Goal: Information Seeking & Learning: Learn about a topic

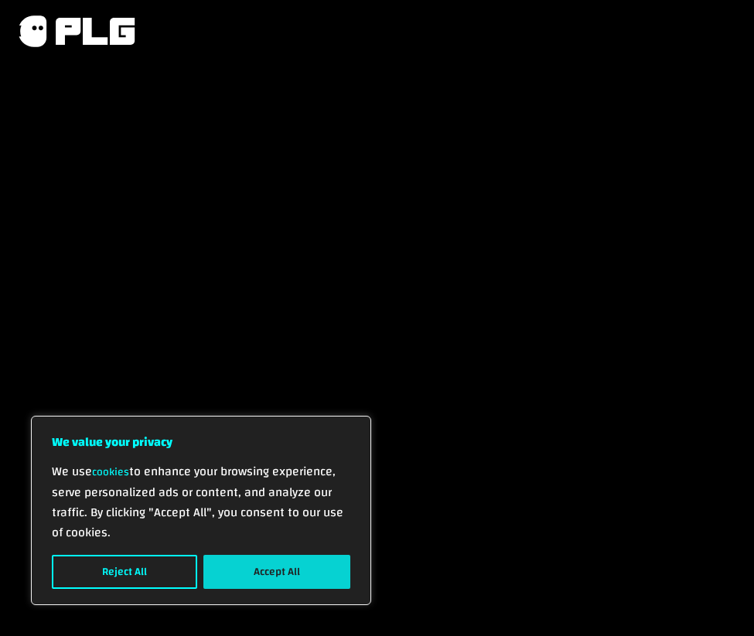
click at [241, 578] on button "Accept All" at bounding box center [276, 572] width 147 height 34
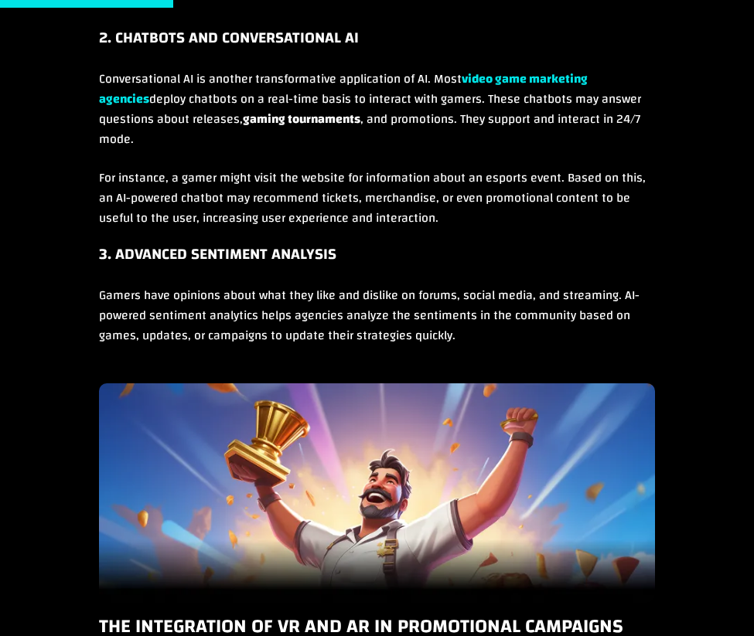
scroll to position [2119, 0]
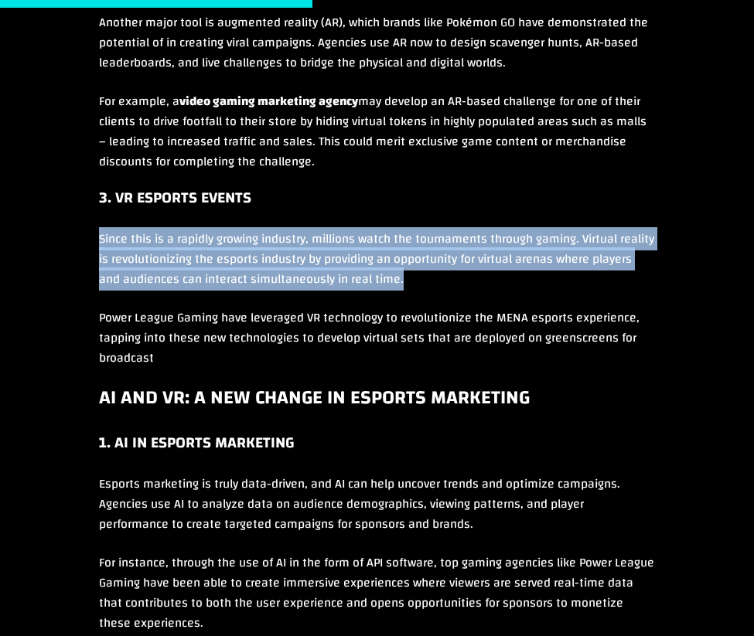
drag, startPoint x: 90, startPoint y: 351, endPoint x: 462, endPoint y: 401, distance: 376.0
click at [463, 401] on div "Reading Time: 4 minutes The gaming industry is booming with unexampled revenue …" at bounding box center [376, 275] width 723 height 3465
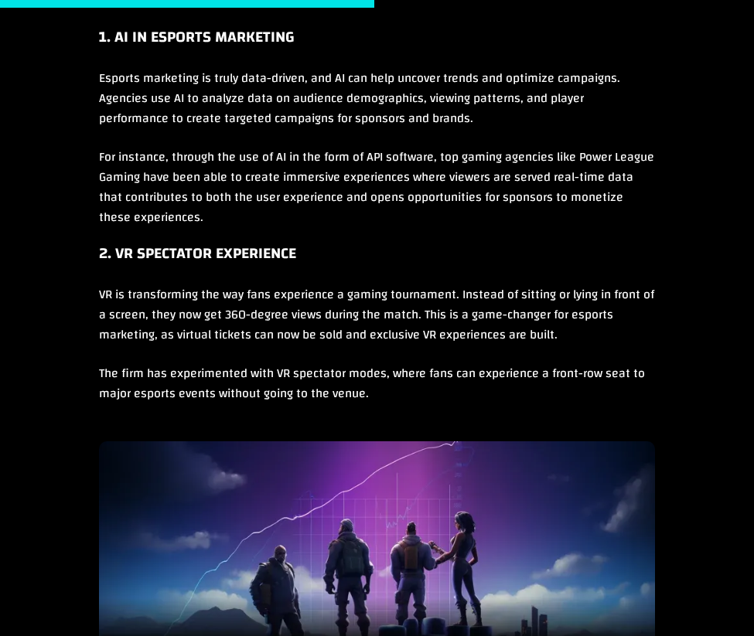
scroll to position [2536, 0]
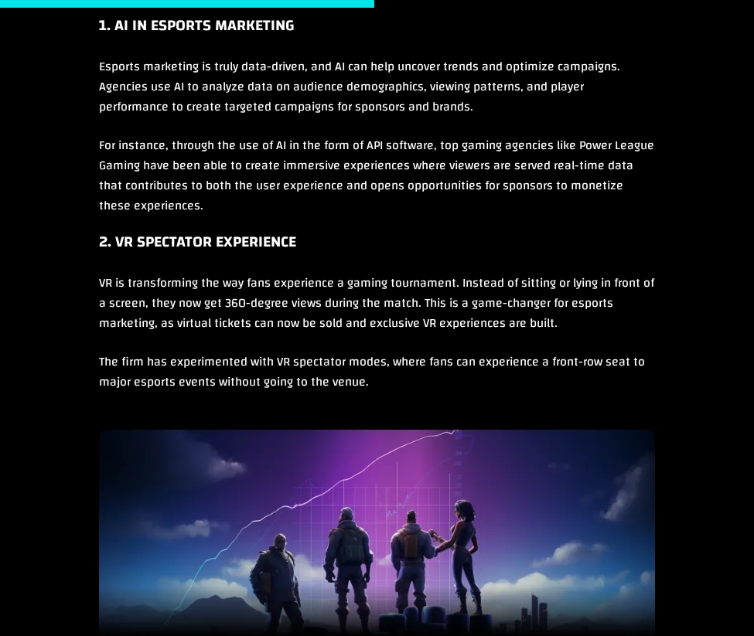
click at [193, 352] on p "VR is transforming the way fans experience a gaming tournament. Instead of sitt…" at bounding box center [377, 312] width 557 height 79
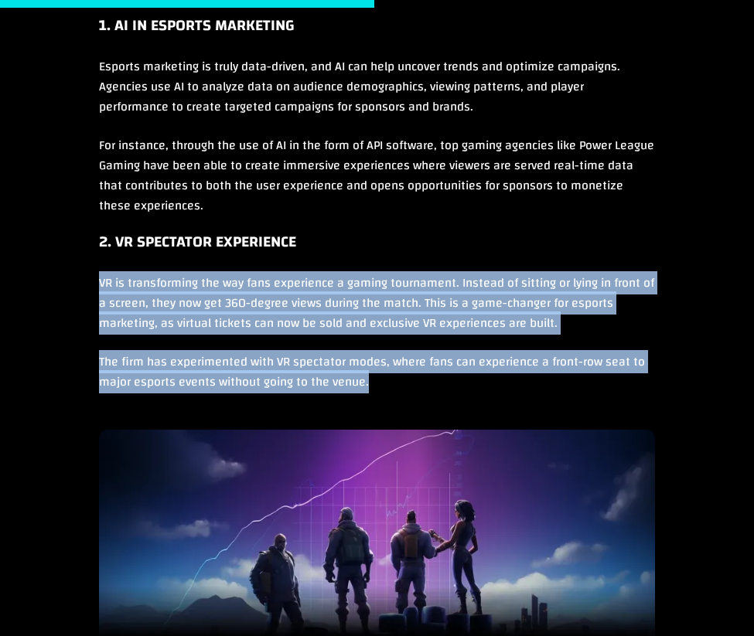
drag, startPoint x: 87, startPoint y: 387, endPoint x: 383, endPoint y: 495, distance: 314.3
click at [383, 411] on p "The firm has experimented with VR spectator modes, where fans can experience a …" at bounding box center [377, 381] width 557 height 59
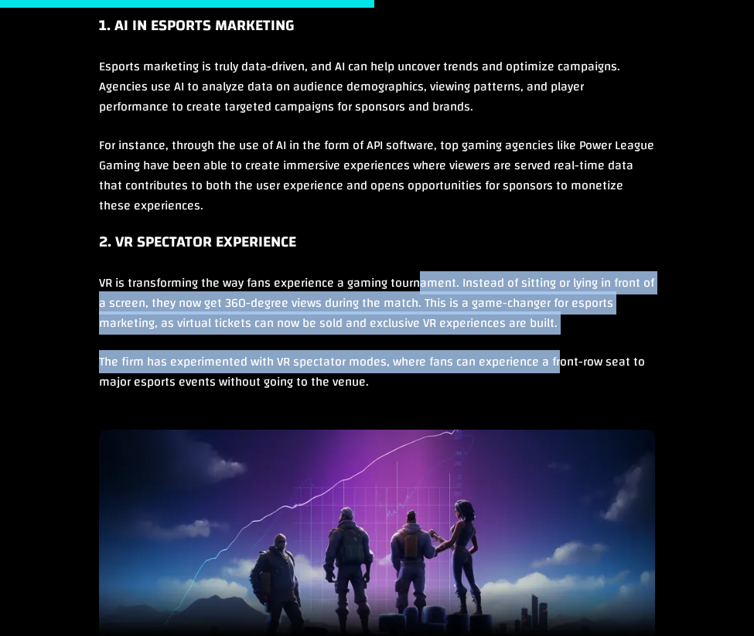
drag, startPoint x: 421, startPoint y: 414, endPoint x: 559, endPoint y: 479, distance: 152.9
click at [559, 411] on p "The firm has experimented with VR spectator modes, where fans can experience a …" at bounding box center [377, 381] width 557 height 59
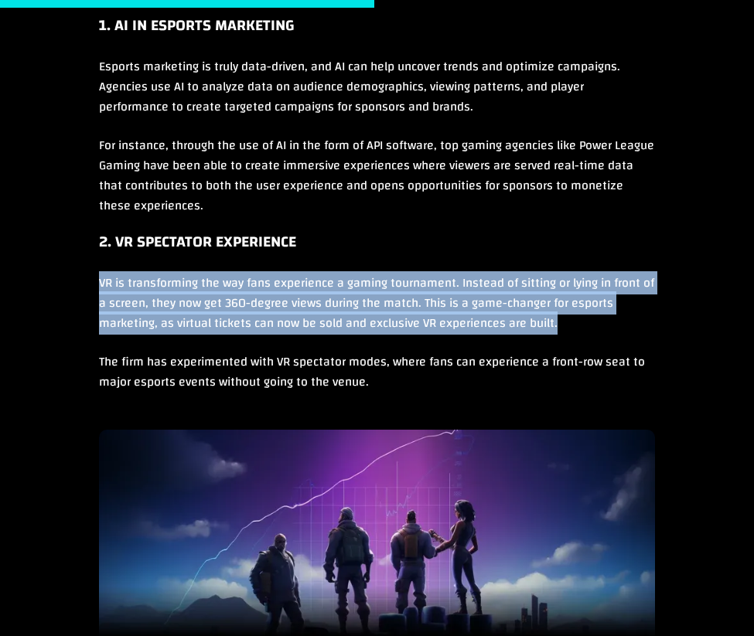
drag, startPoint x: 84, startPoint y: 394, endPoint x: 557, endPoint y: 448, distance: 475.5
copy p "VR is transforming the way fans experience a gaming tournament. Instead of sitt…"
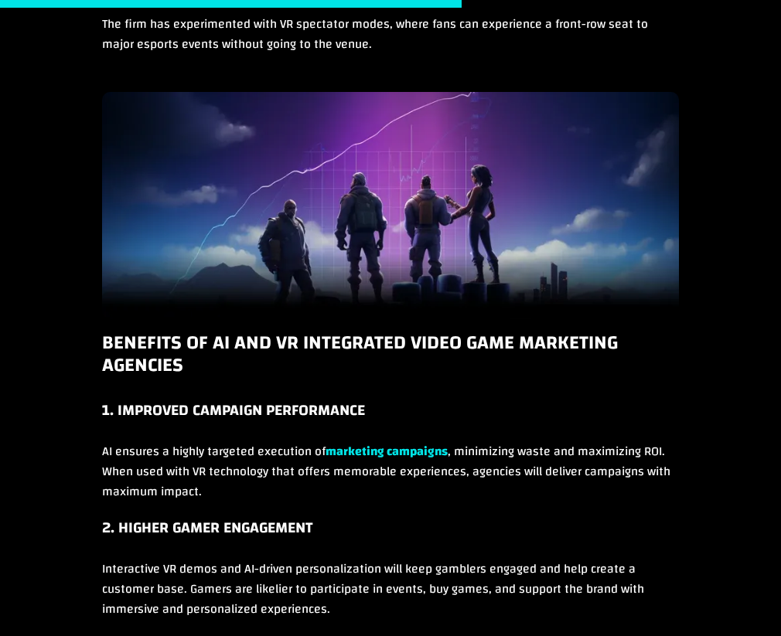
scroll to position [3053, 0]
